Goal: Obtain resource: Download file/media

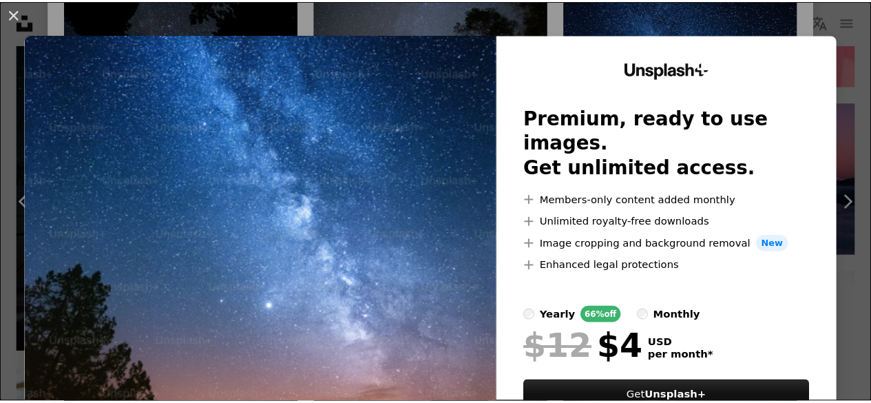
scroll to position [81, 0]
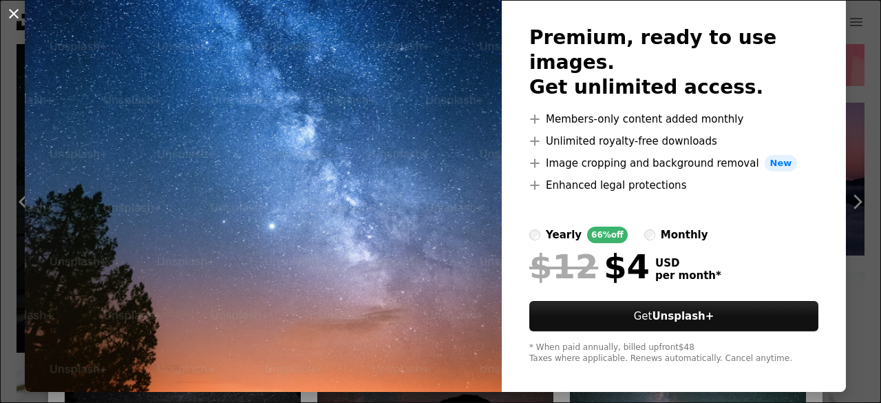
click at [14, 17] on button "An X shape" at bounding box center [14, 14] width 17 height 17
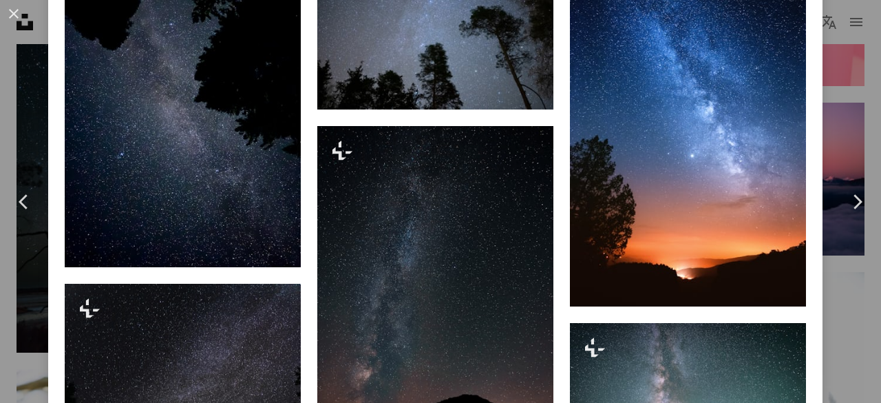
click at [14, 17] on button "An X shape" at bounding box center [14, 14] width 17 height 17
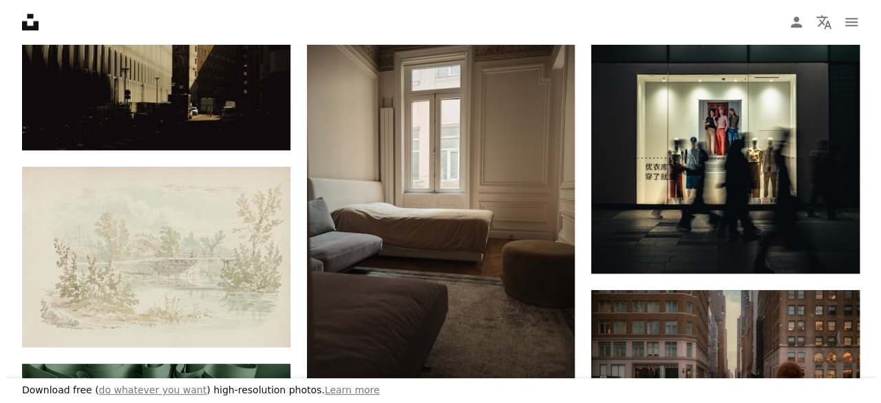
scroll to position [3186, 0]
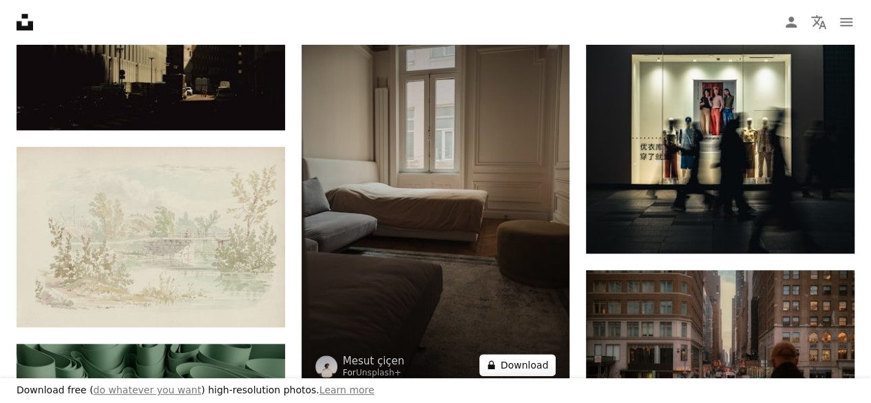
click at [511, 359] on button "A lock Download" at bounding box center [517, 365] width 77 height 22
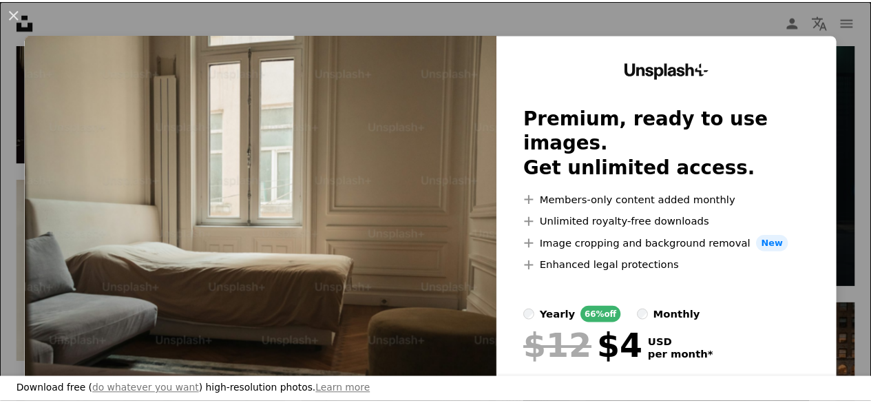
scroll to position [81, 0]
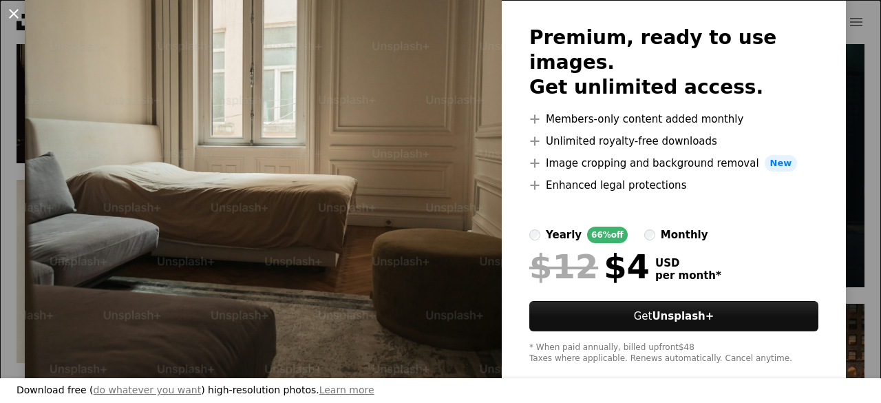
click at [17, 12] on button "An X shape" at bounding box center [14, 14] width 17 height 17
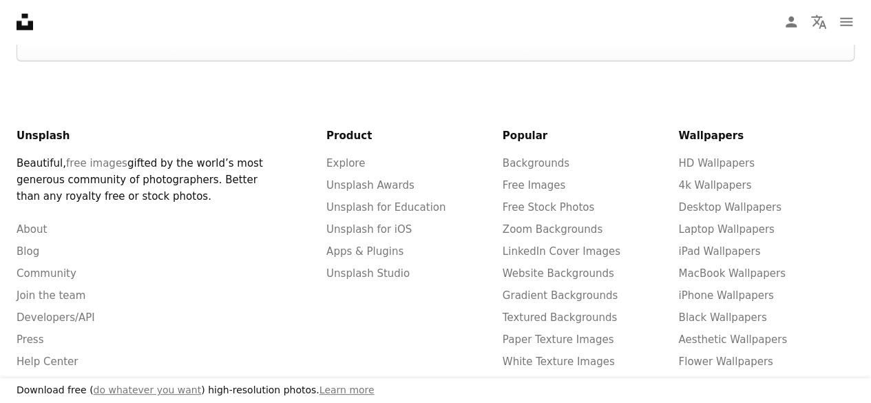
scroll to position [4600, 0]
click at [17, 12] on icon "Unsplash logo Unsplash Home" at bounding box center [25, 22] width 28 height 28
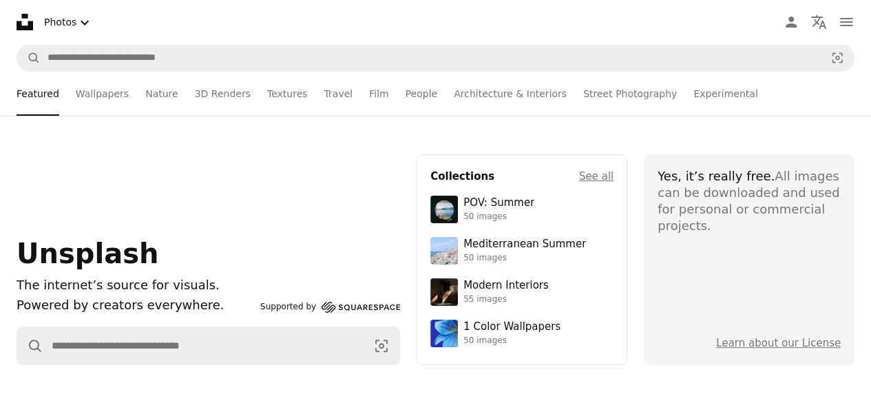
scroll to position [4600, 0]
